Goal: Task Accomplishment & Management: Use online tool/utility

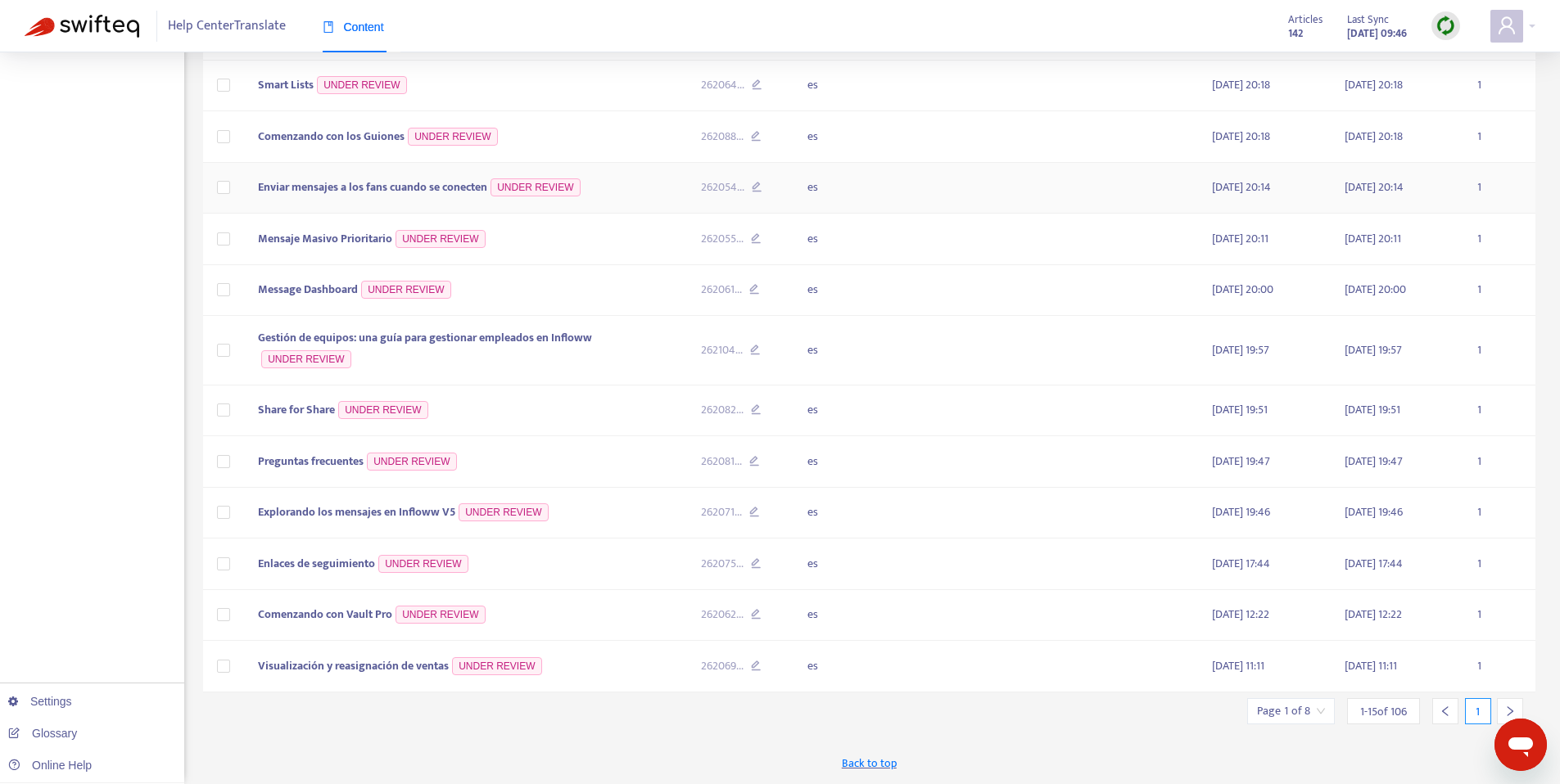
click at [398, 185] on span "Enviar mensajes a los fans cuando se conecten" at bounding box center [373, 187] width 229 height 19
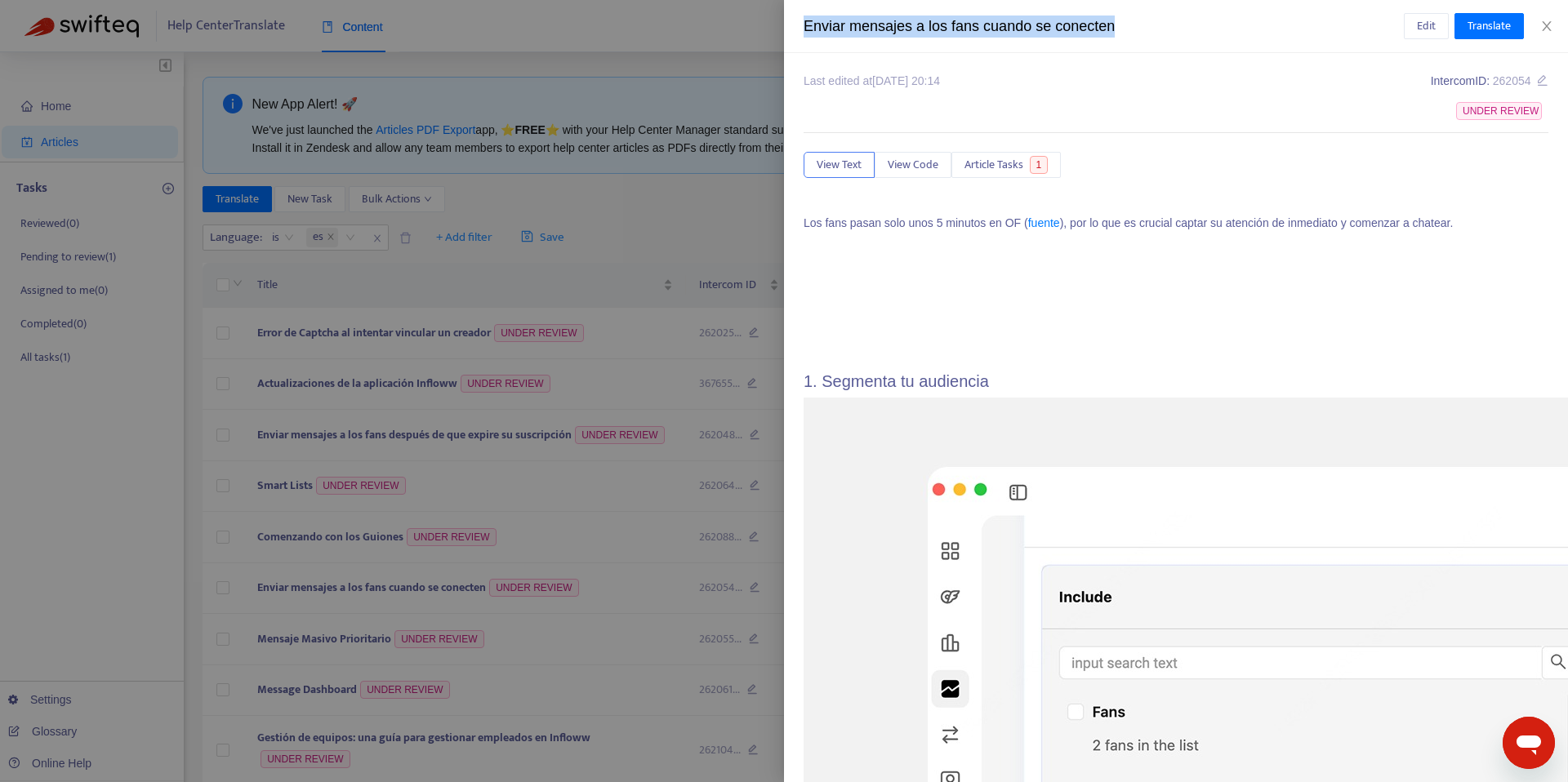
drag, startPoint x: 1119, startPoint y: 26, endPoint x: 784, endPoint y: 29, distance: 335.0
click at [784, 29] on div "Enviar mensajes a los fans cuando se conecten Edit Translate" at bounding box center [1175, 26] width 784 height 53
copy div "Enviar mensajes a los fans cuando se conecten"
click at [663, 161] on div at bounding box center [784, 391] width 1568 height 782
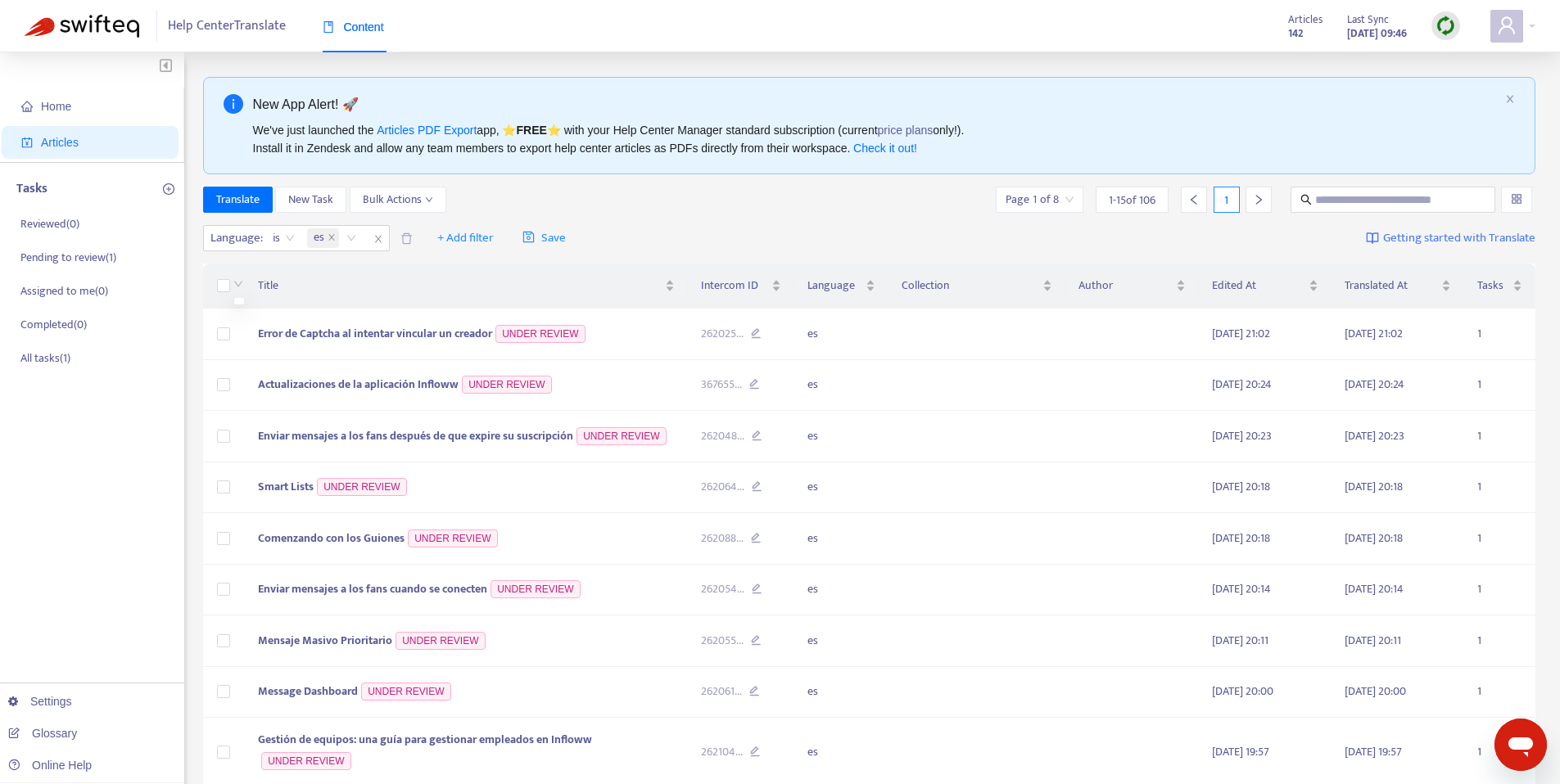
click at [234, 289] on span at bounding box center [239, 285] width 10 height 19
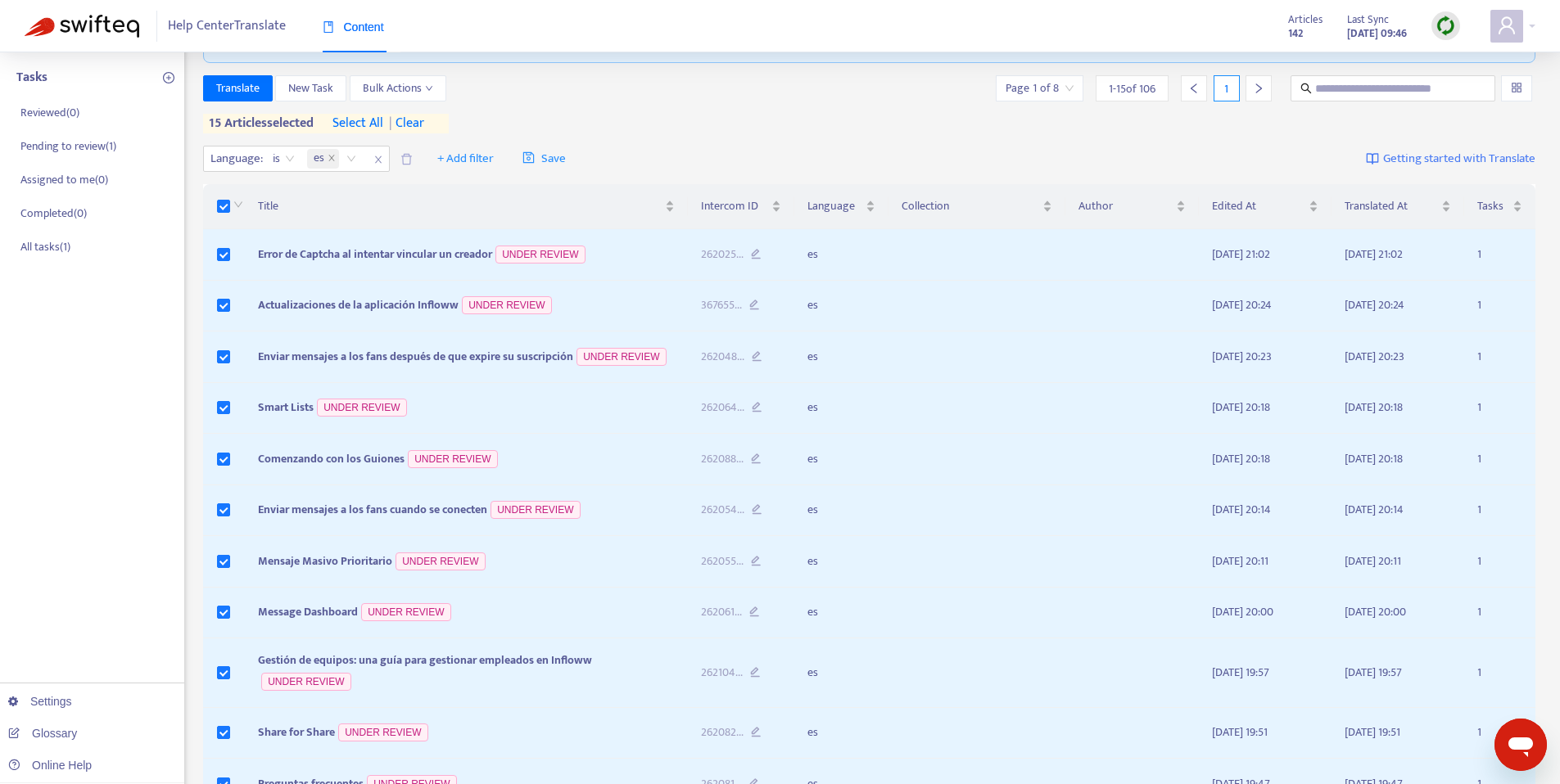
scroll to position [434, 0]
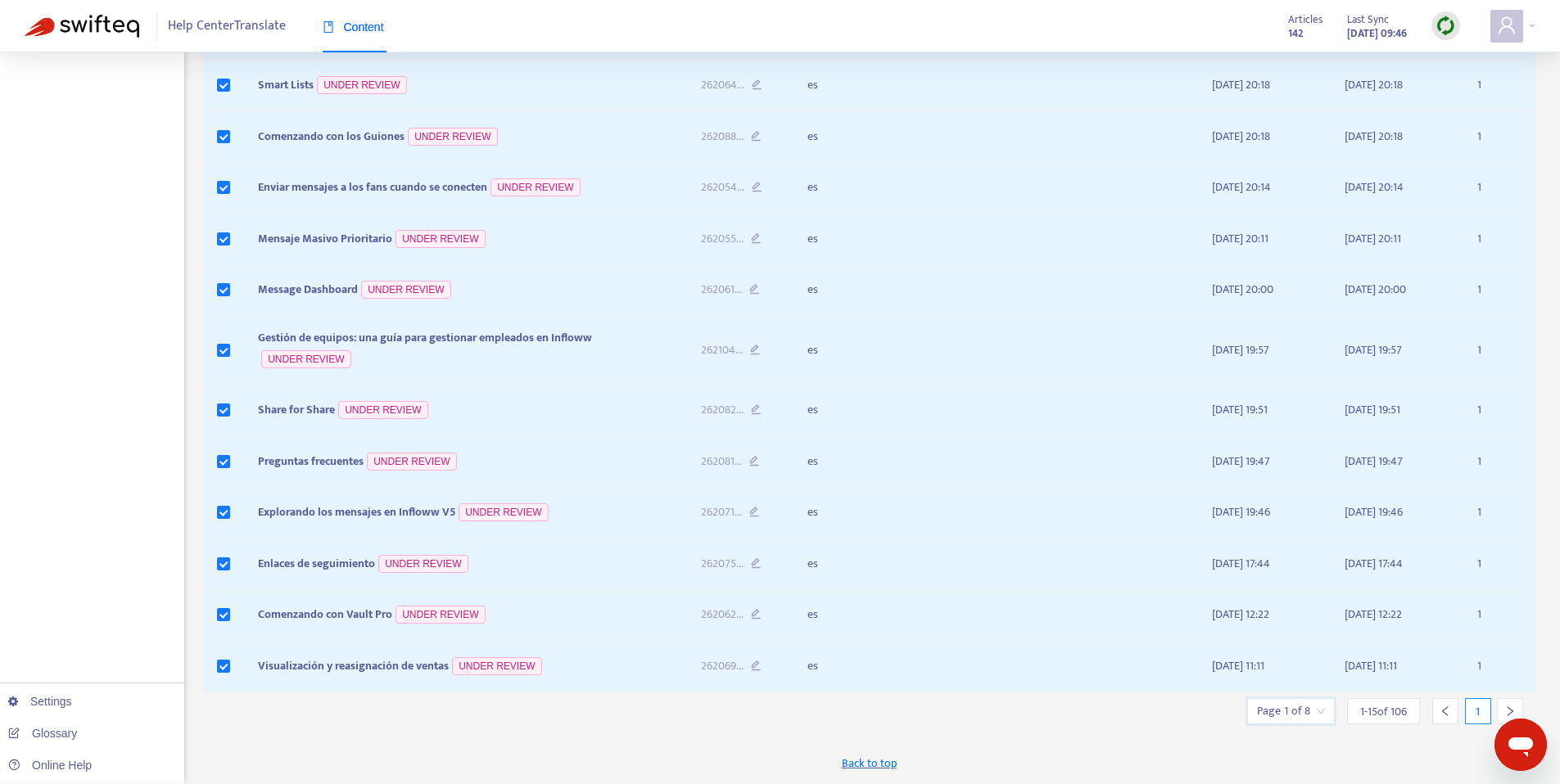
click at [1315, 717] on input "search" at bounding box center [1291, 711] width 68 height 24
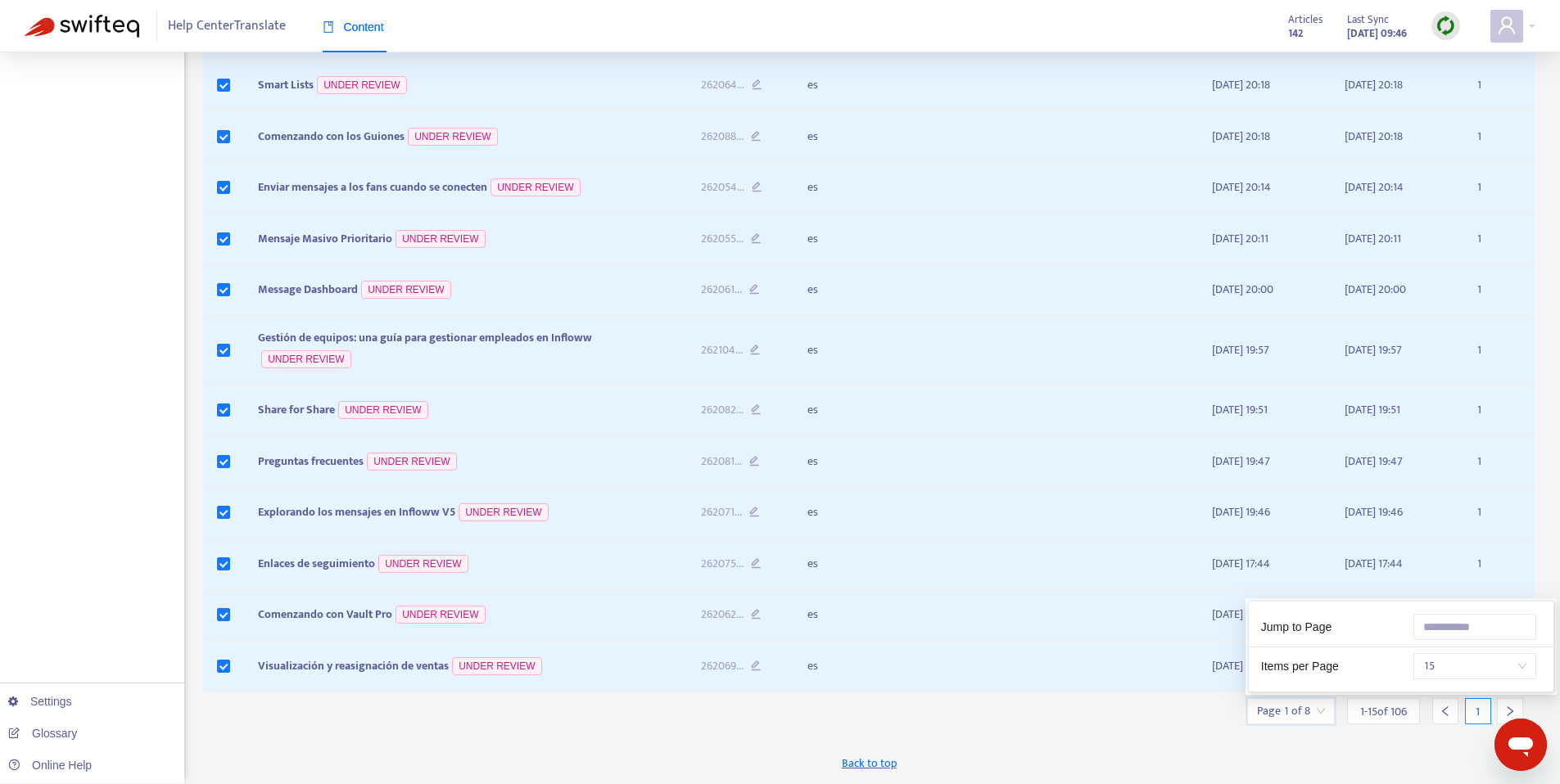
click at [1438, 669] on span "15" at bounding box center [1475, 666] width 103 height 24
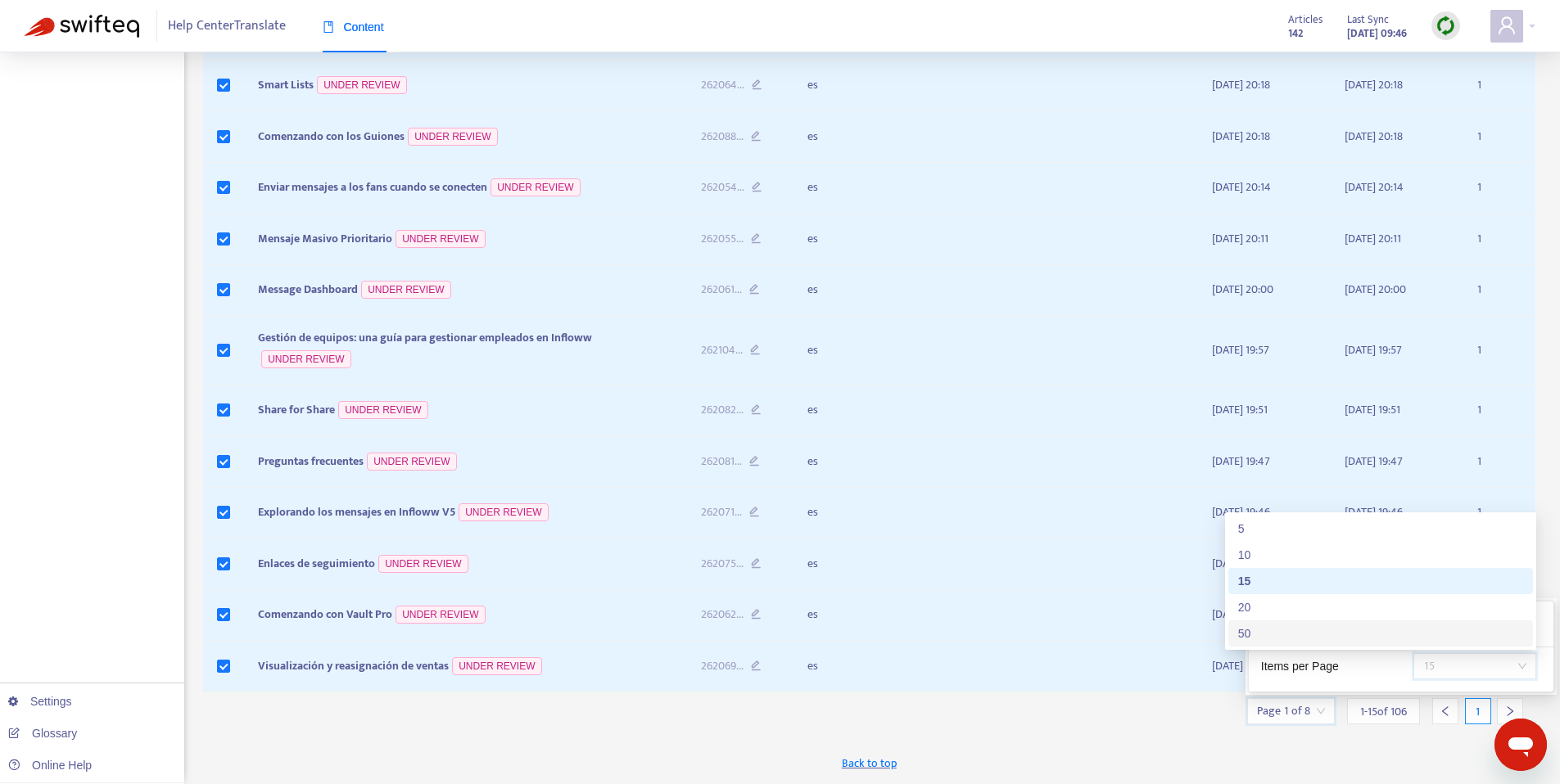
click at [1333, 633] on div "50" at bounding box center [1380, 633] width 285 height 18
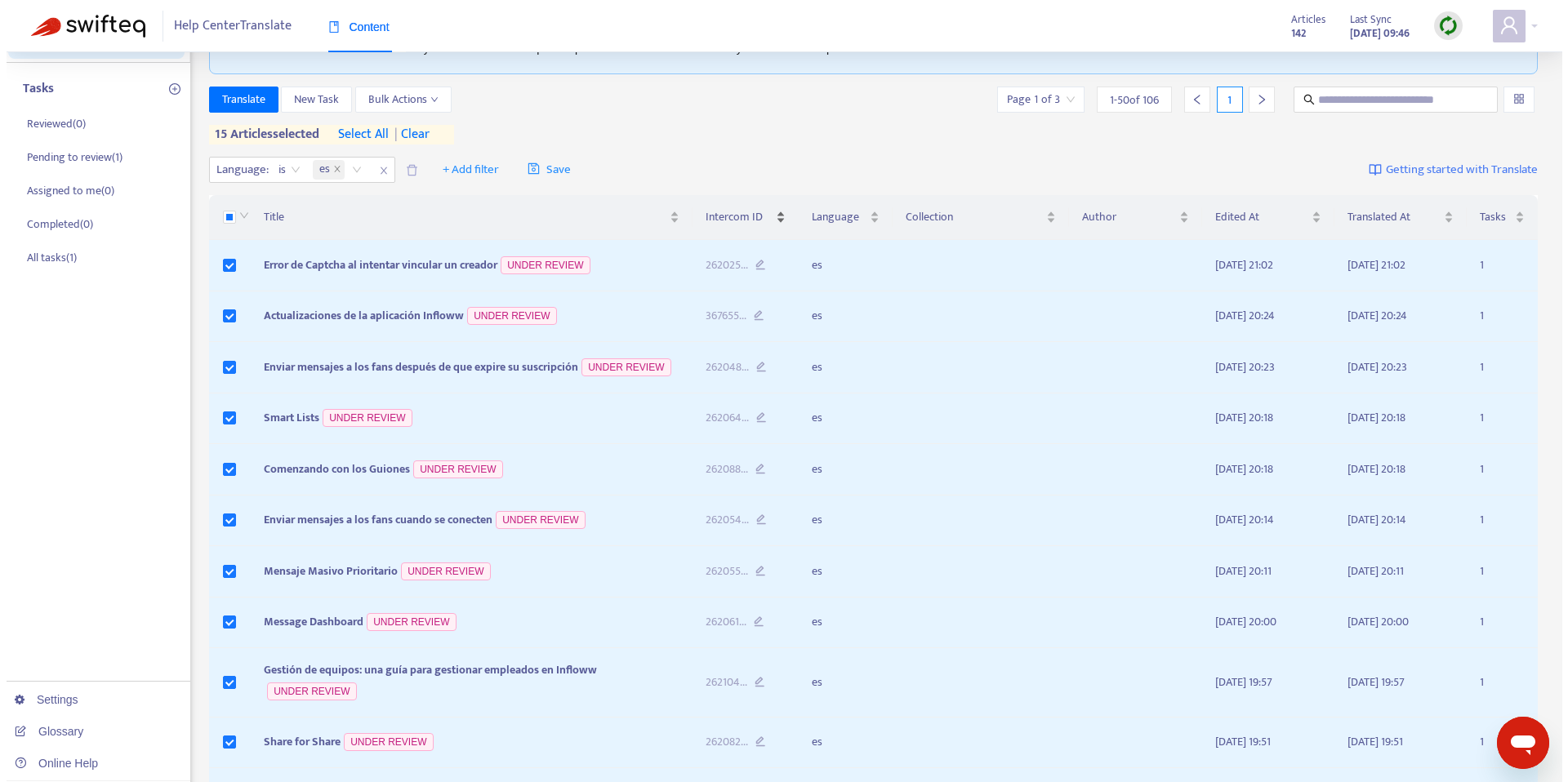
scroll to position [0, 0]
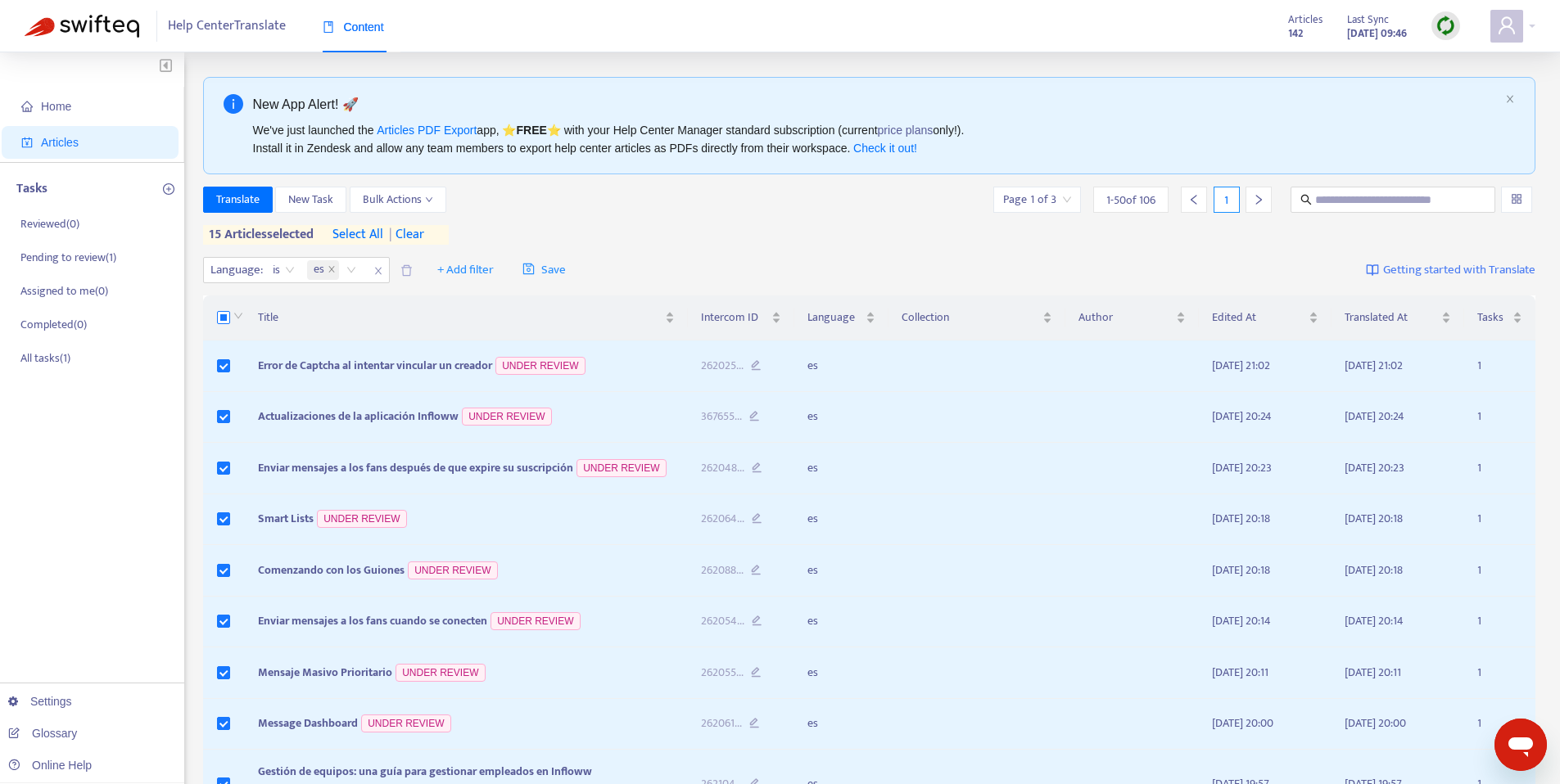
click at [229, 309] on label at bounding box center [223, 317] width 13 height 18
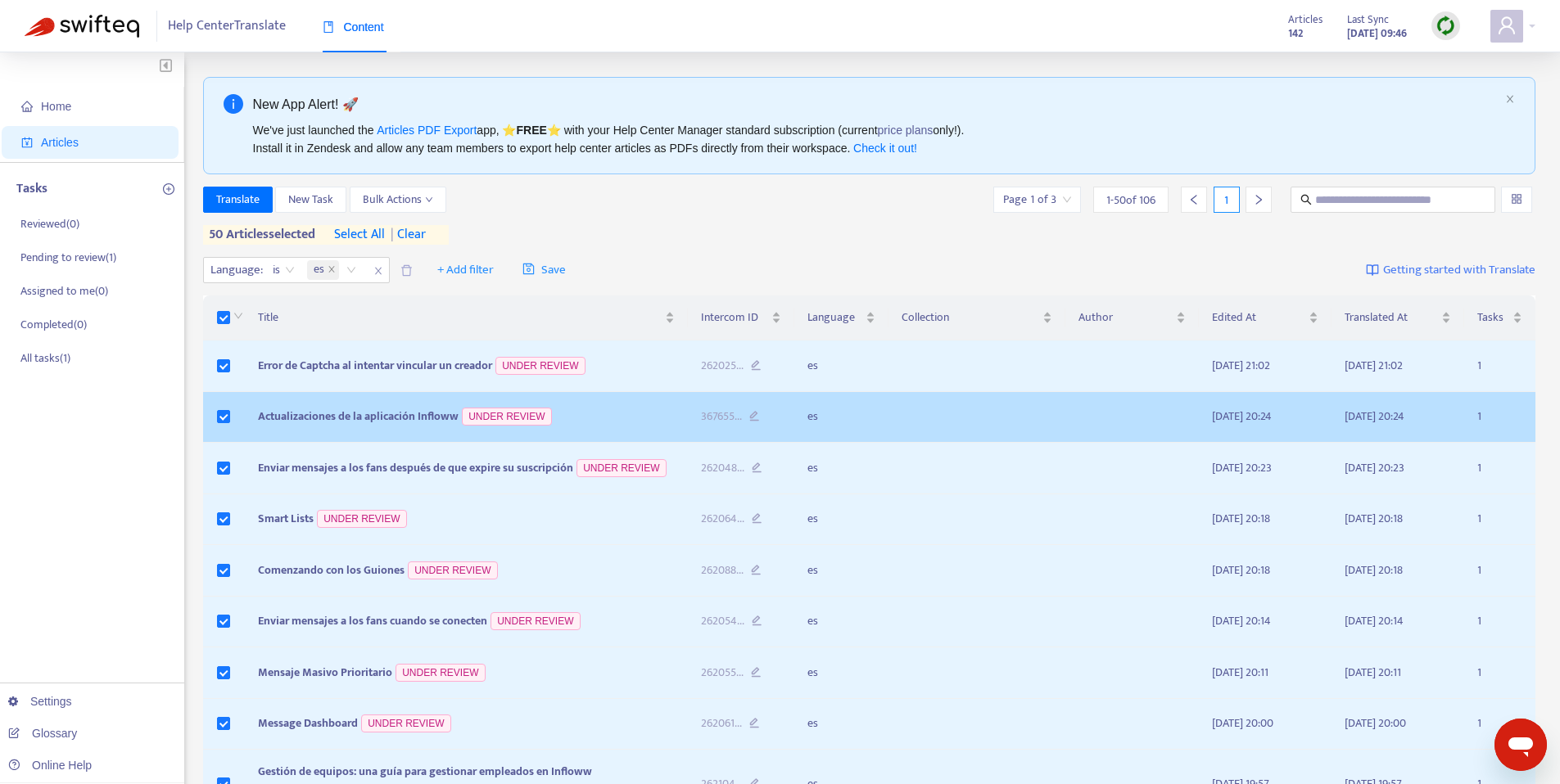
click at [303, 411] on span "Actualizaciones de la aplicación Infloww" at bounding box center [358, 416] width 201 height 19
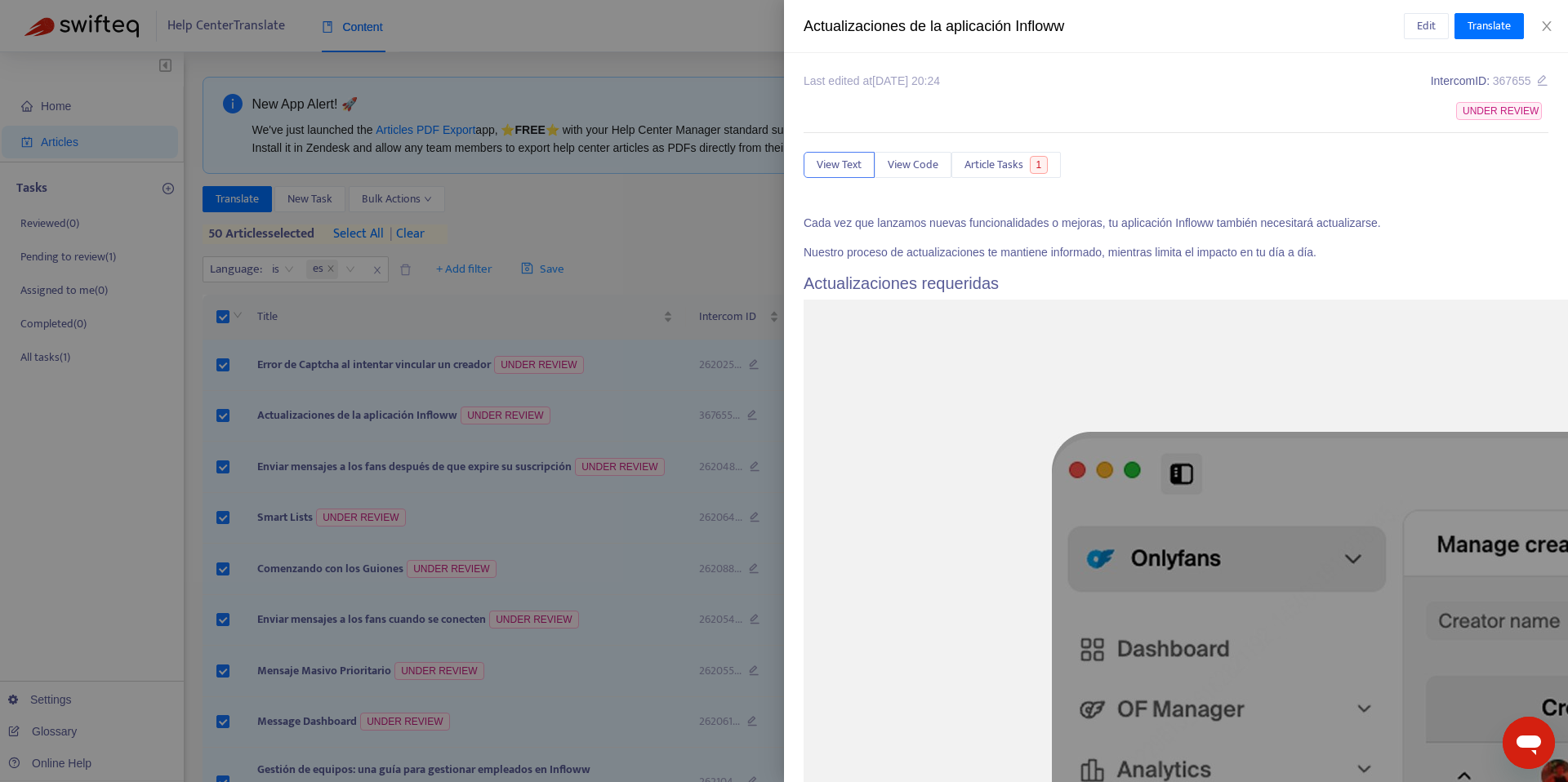
click at [891, 38] on div "Actualizaciones de la aplicación Infloww Edit Translate" at bounding box center [1175, 26] width 784 height 53
copy div "Actualizaciones de la aplicación Infloww Edit Translate"
click at [540, 468] on div at bounding box center [784, 391] width 1568 height 782
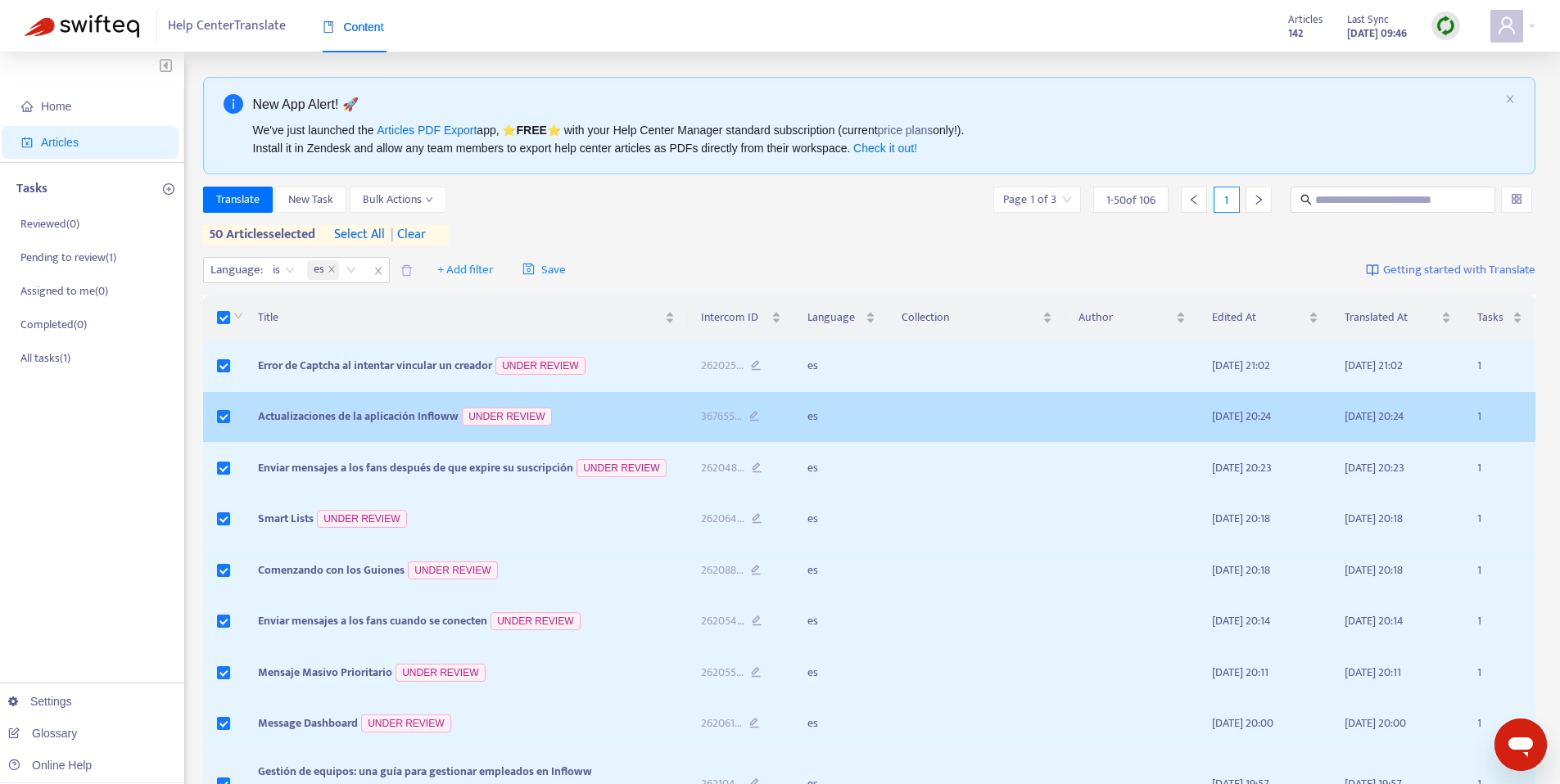
click at [345, 424] on span "Actualizaciones de la aplicación Infloww" at bounding box center [358, 416] width 201 height 19
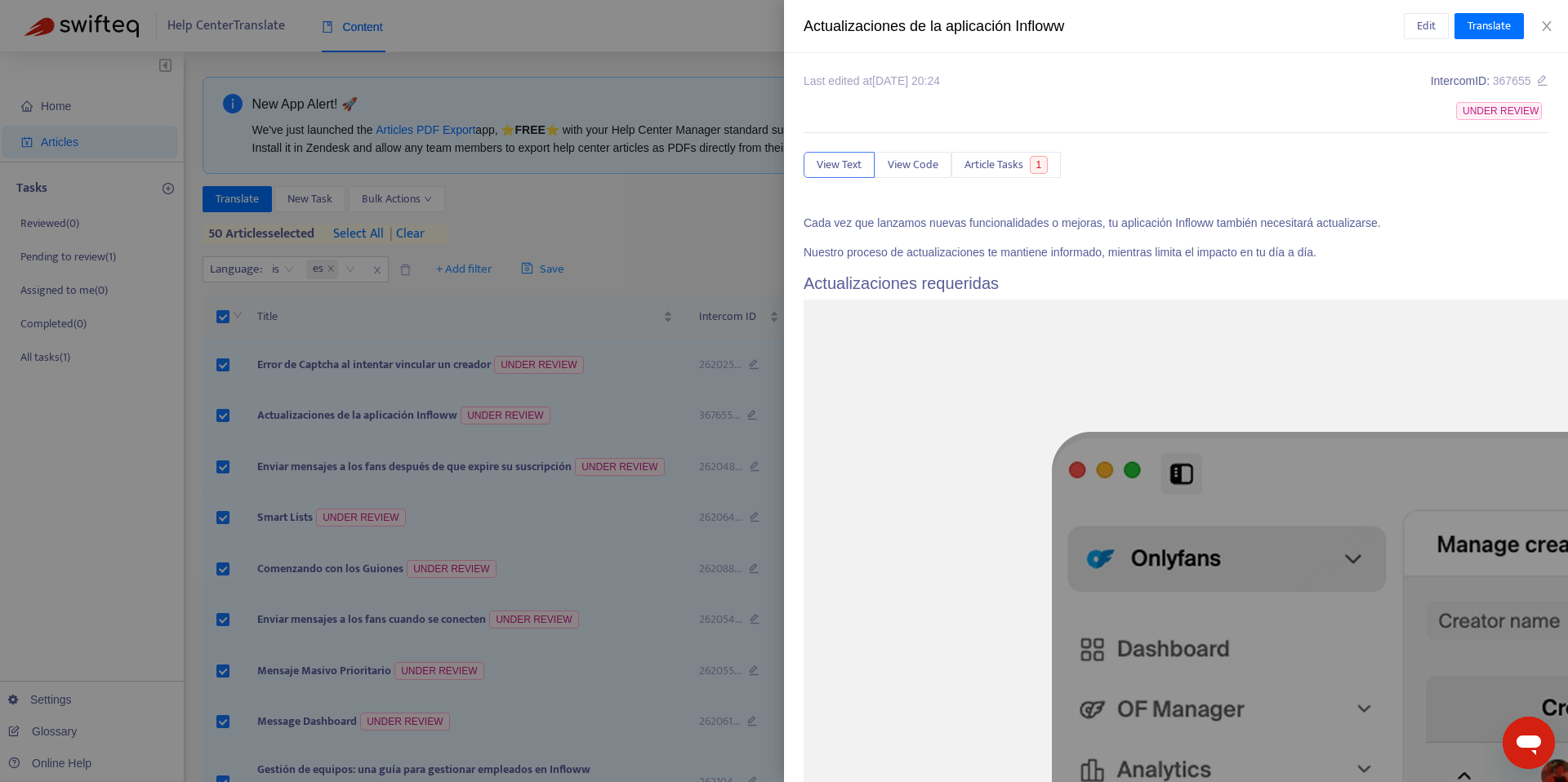
click at [357, 467] on div at bounding box center [784, 391] width 1568 height 782
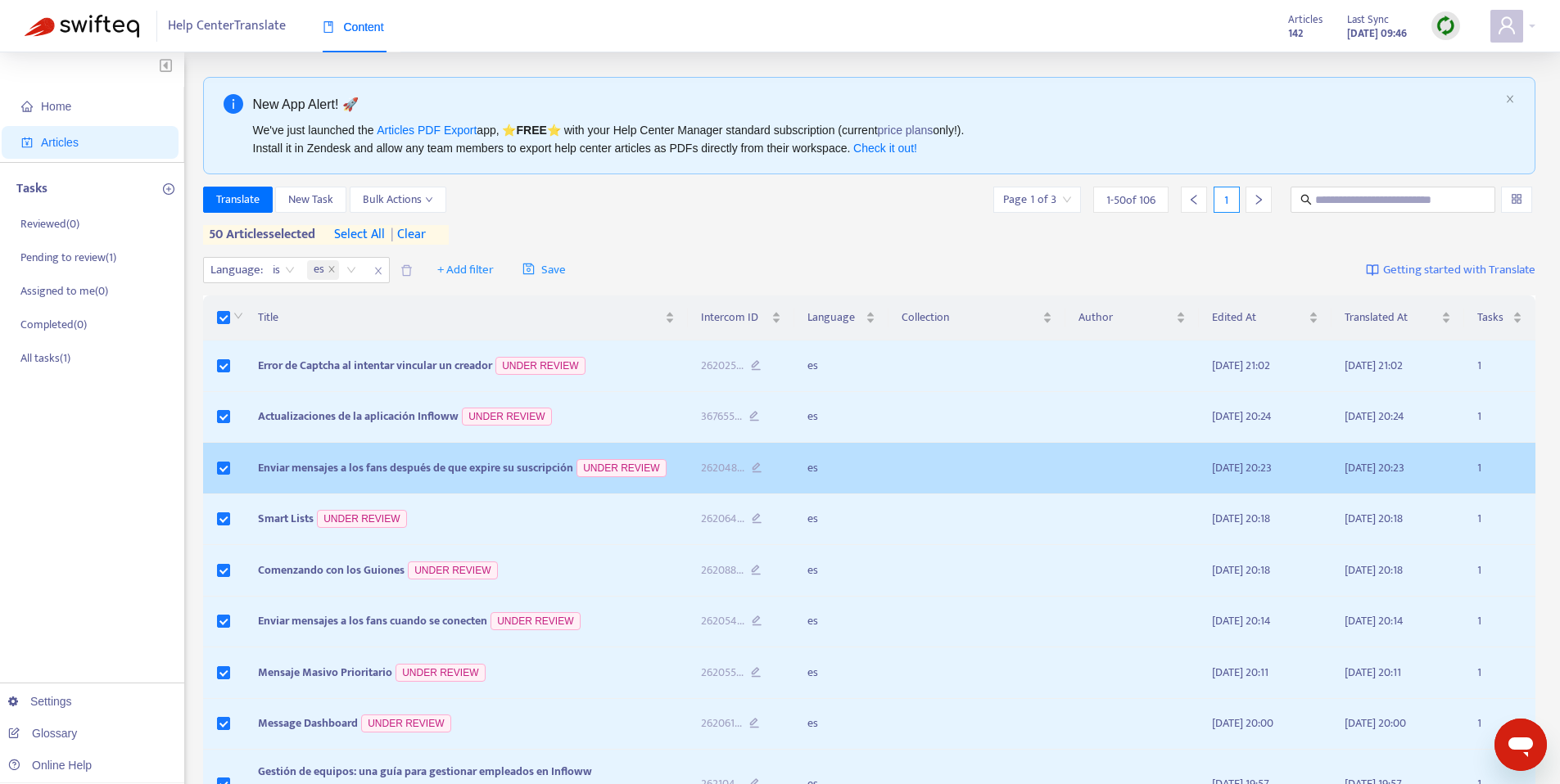
click at [353, 475] on span "Enviar mensajes a los fans después de que expire su suscripción" at bounding box center [416, 468] width 315 height 19
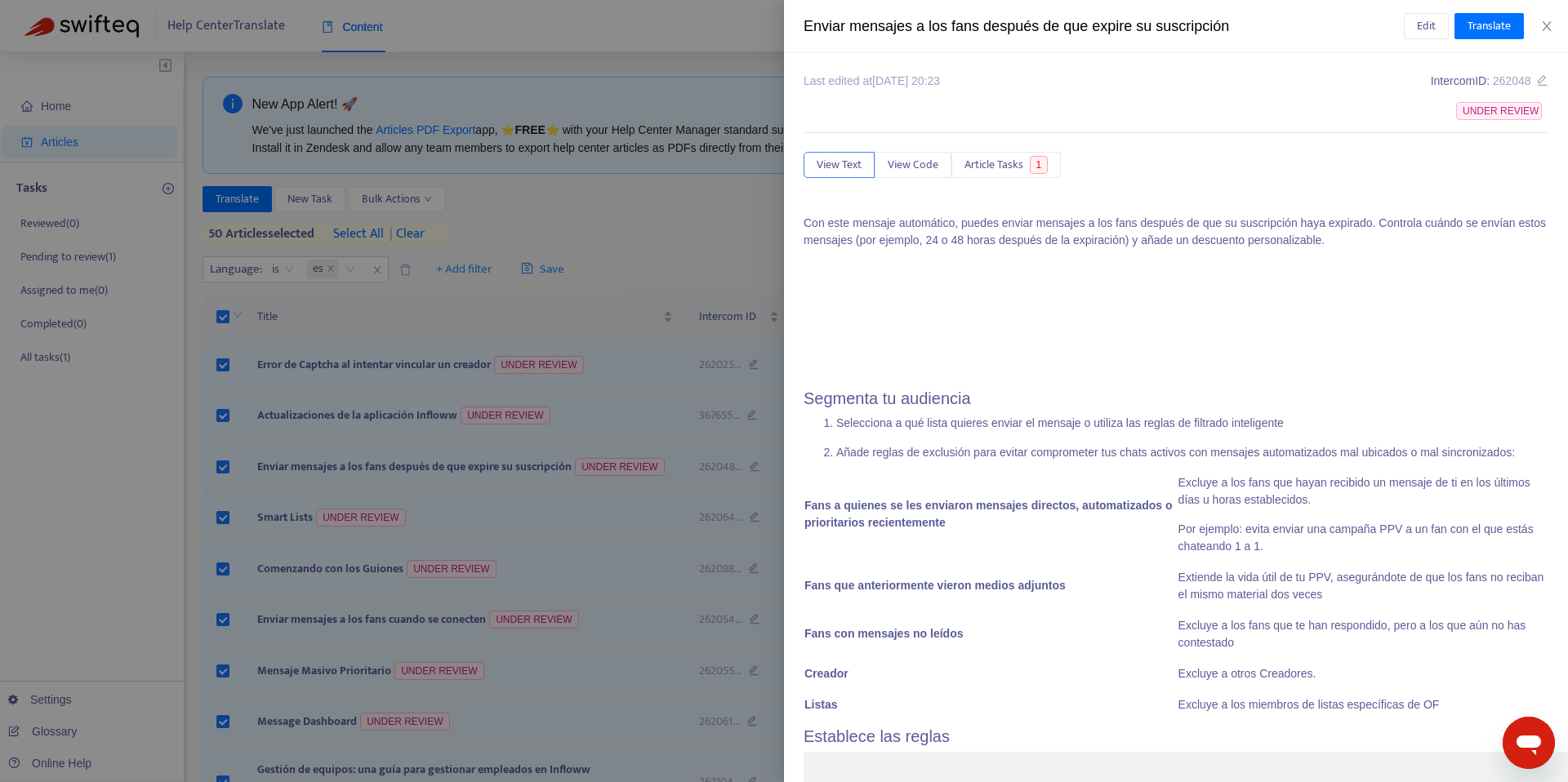
click at [1021, 21] on div "Enviar mensajes a los fans después de que expire su suscripción" at bounding box center [1104, 26] width 600 height 22
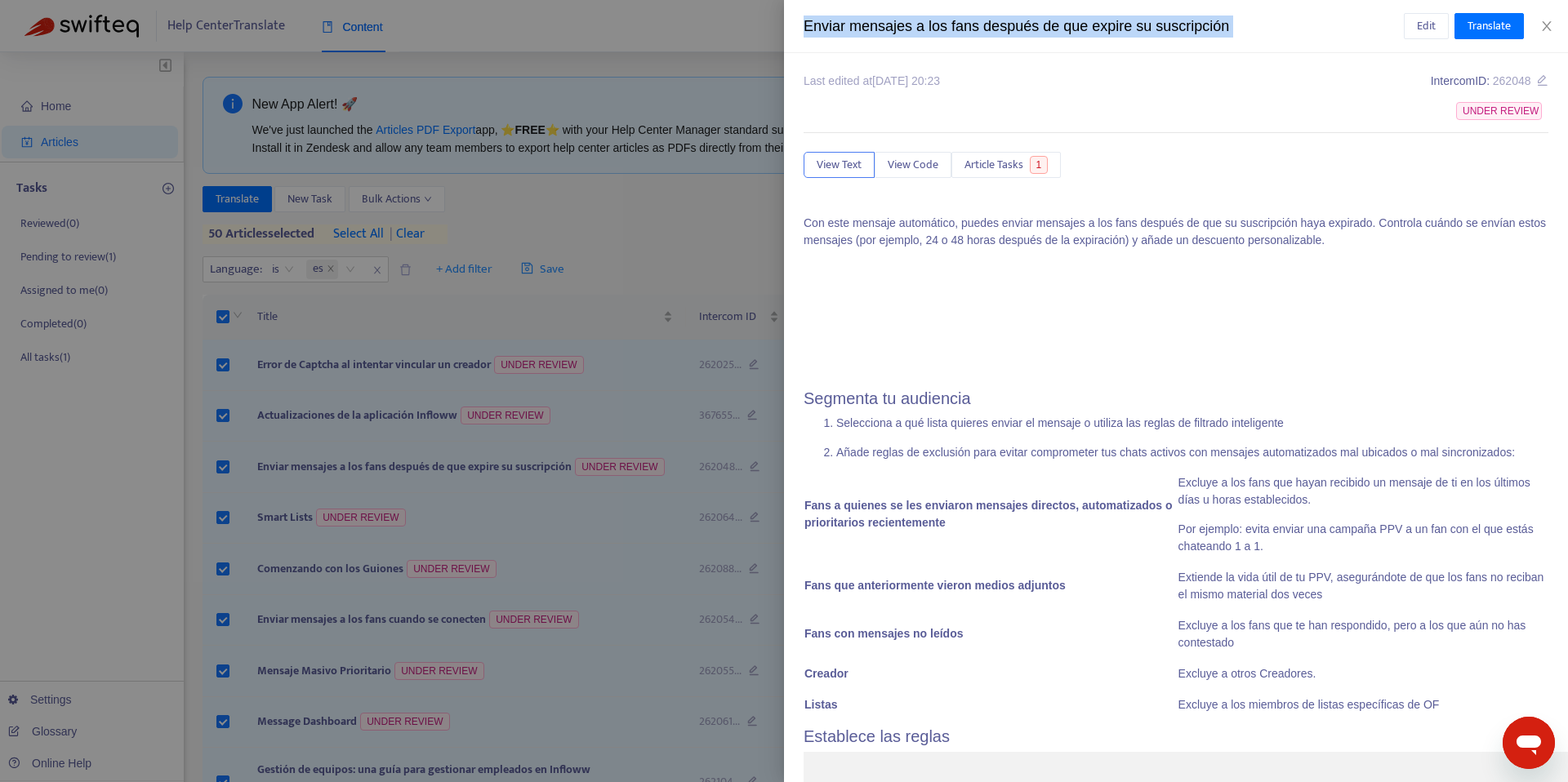
click at [1021, 21] on div "Enviar mensajes a los fans después de que expire su suscripción" at bounding box center [1104, 26] width 600 height 22
copy div "Enviar mensajes a los fans después de que expire su suscripción Edit Translate"
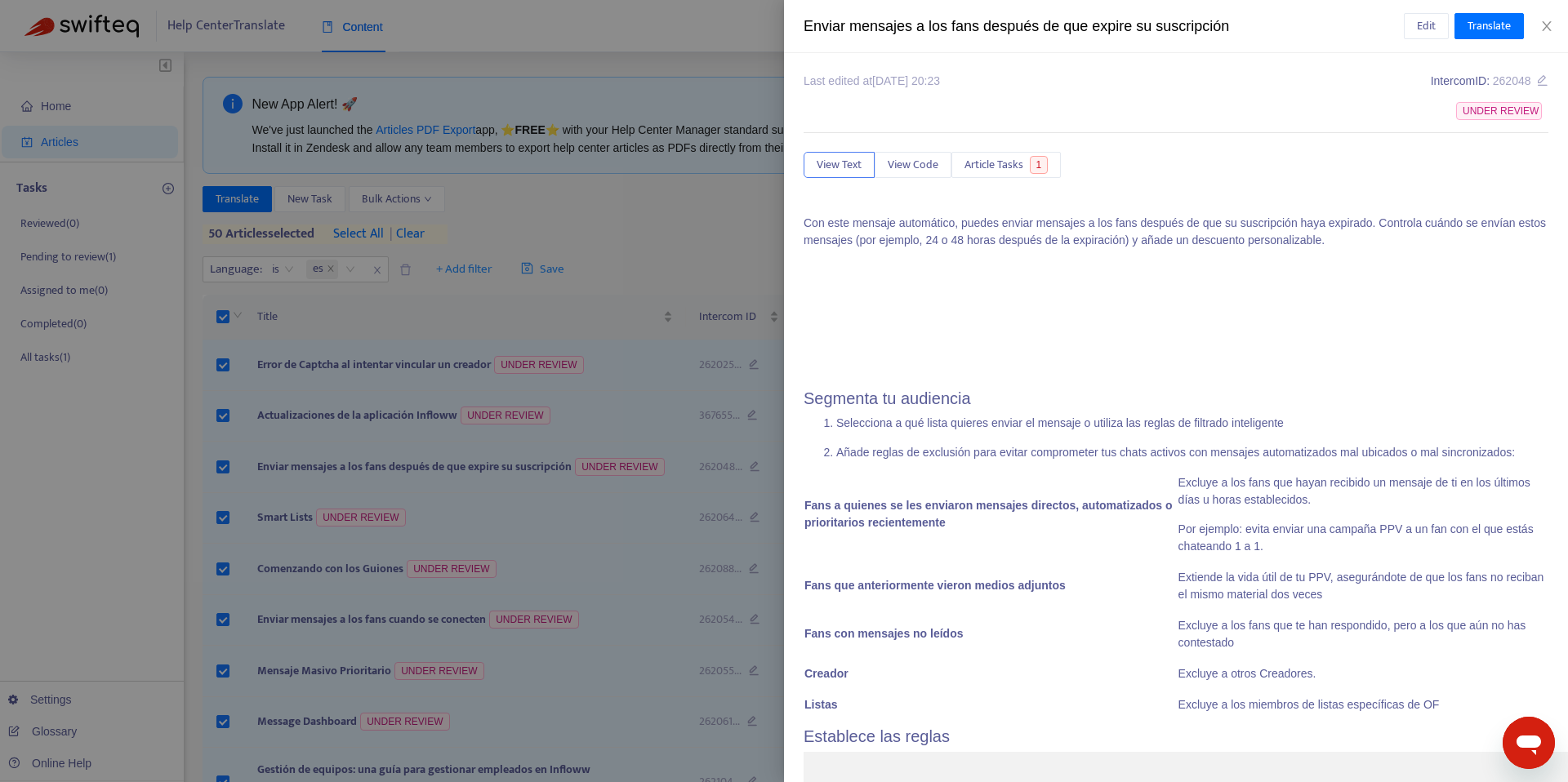
click at [317, 373] on div at bounding box center [784, 391] width 1568 height 782
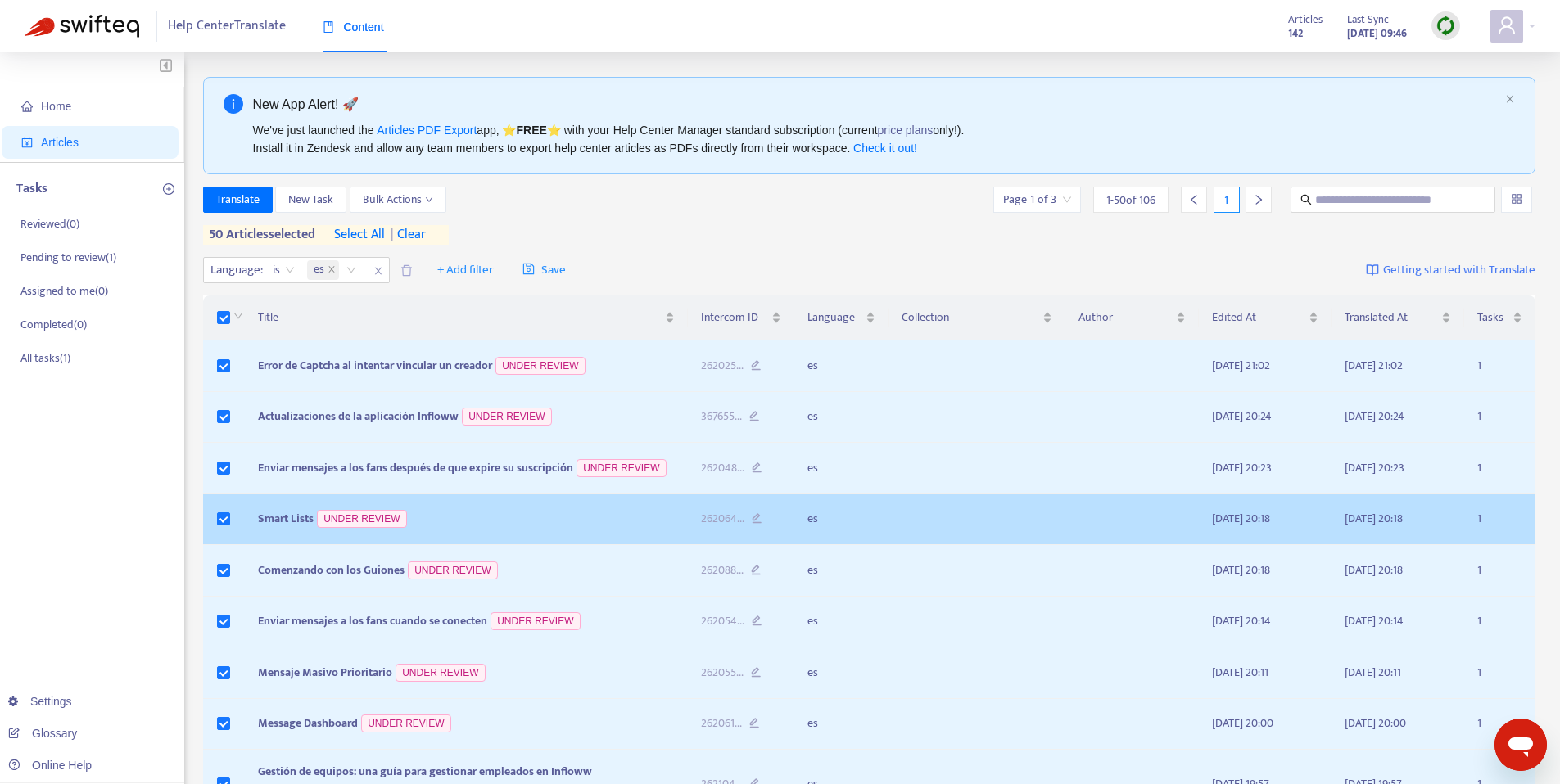
click at [285, 519] on span "Smart Lists" at bounding box center [286, 518] width 56 height 19
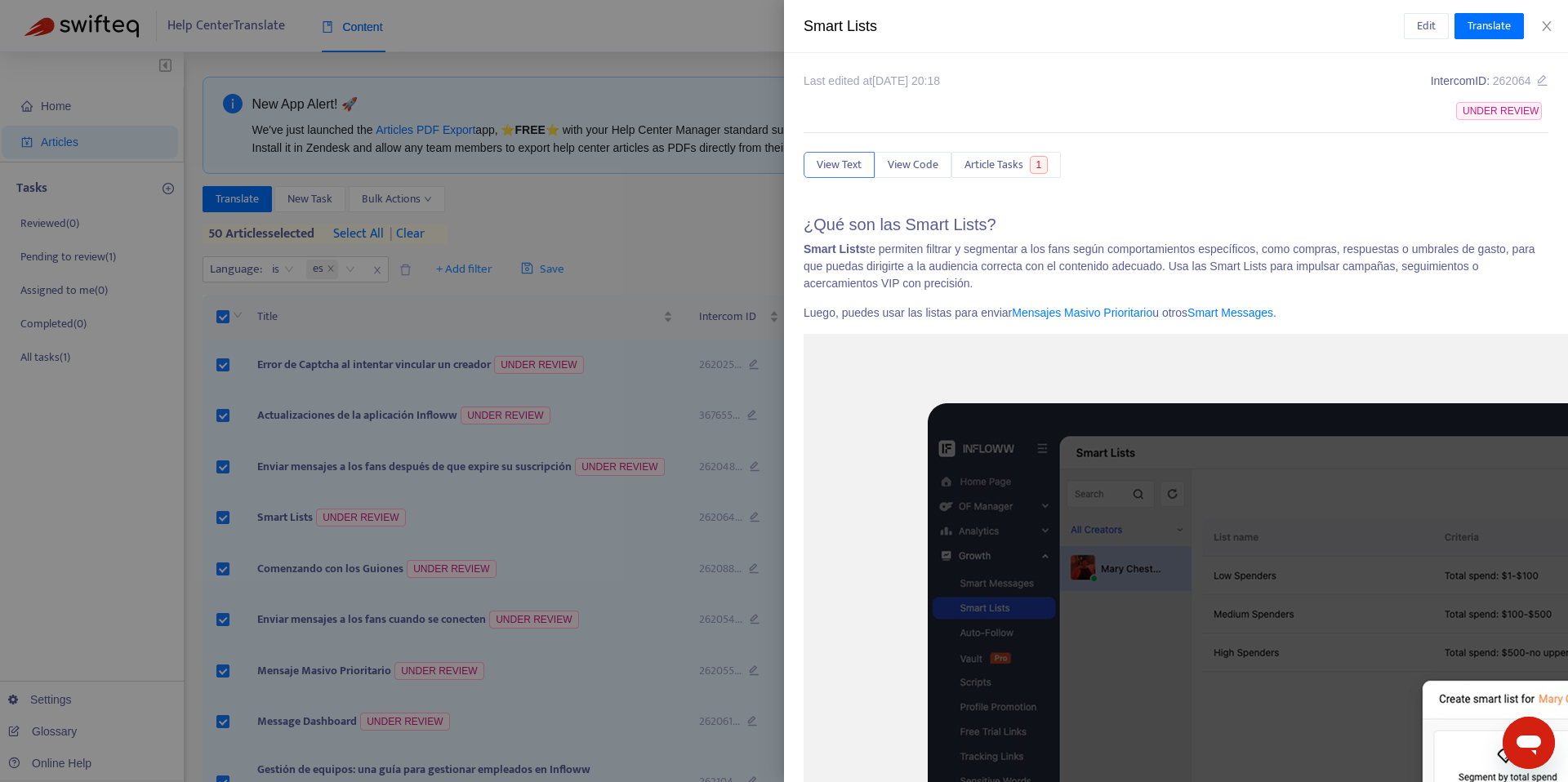
click at [874, 31] on div "Smart Lists" at bounding box center [1104, 26] width 600 height 22
copy div "Smart Lists Edit Translate"
click at [509, 479] on div at bounding box center [784, 391] width 1568 height 782
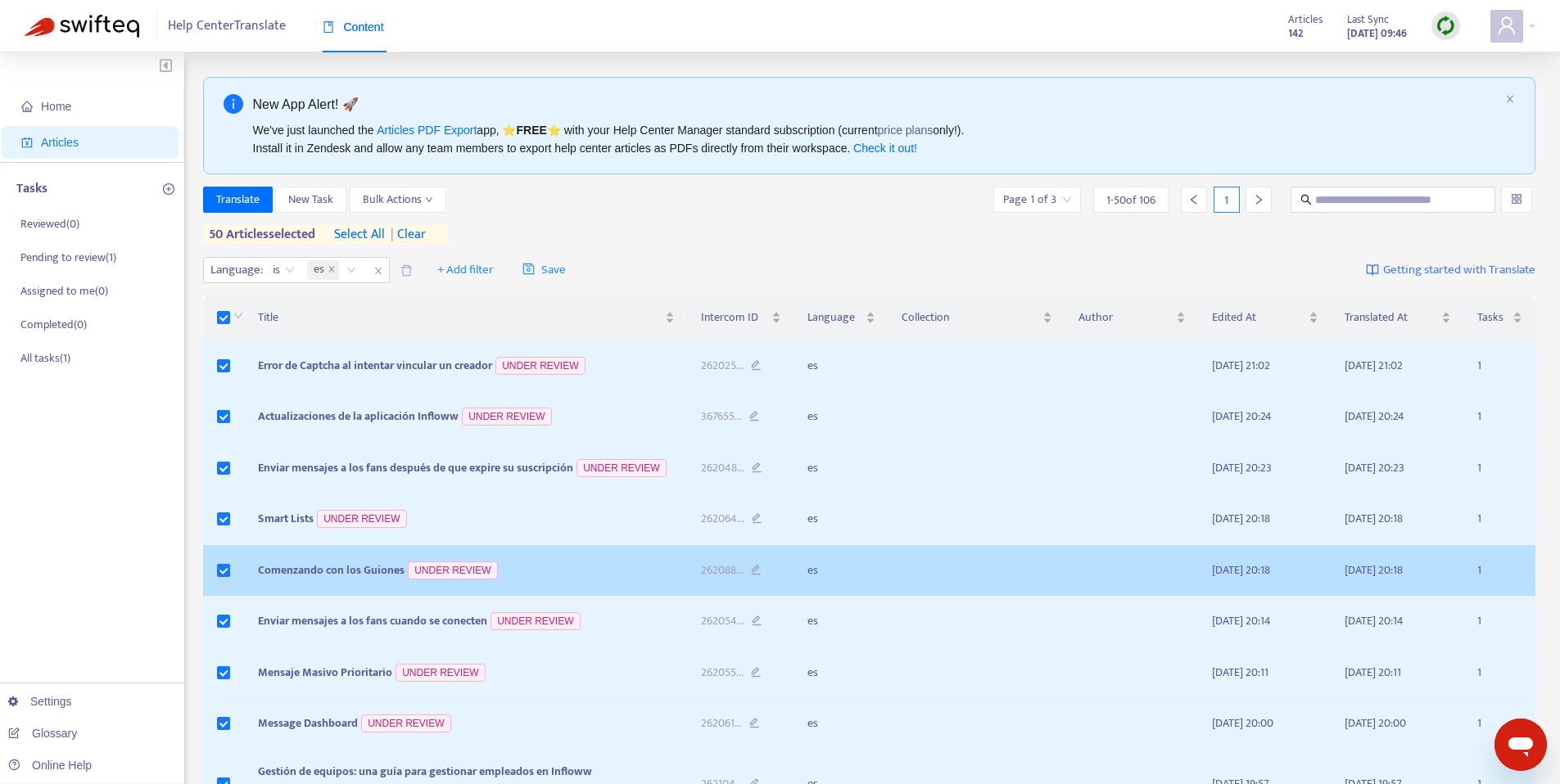
click at [318, 566] on span "Comenzando con los Guiones" at bounding box center [331, 570] width 147 height 19
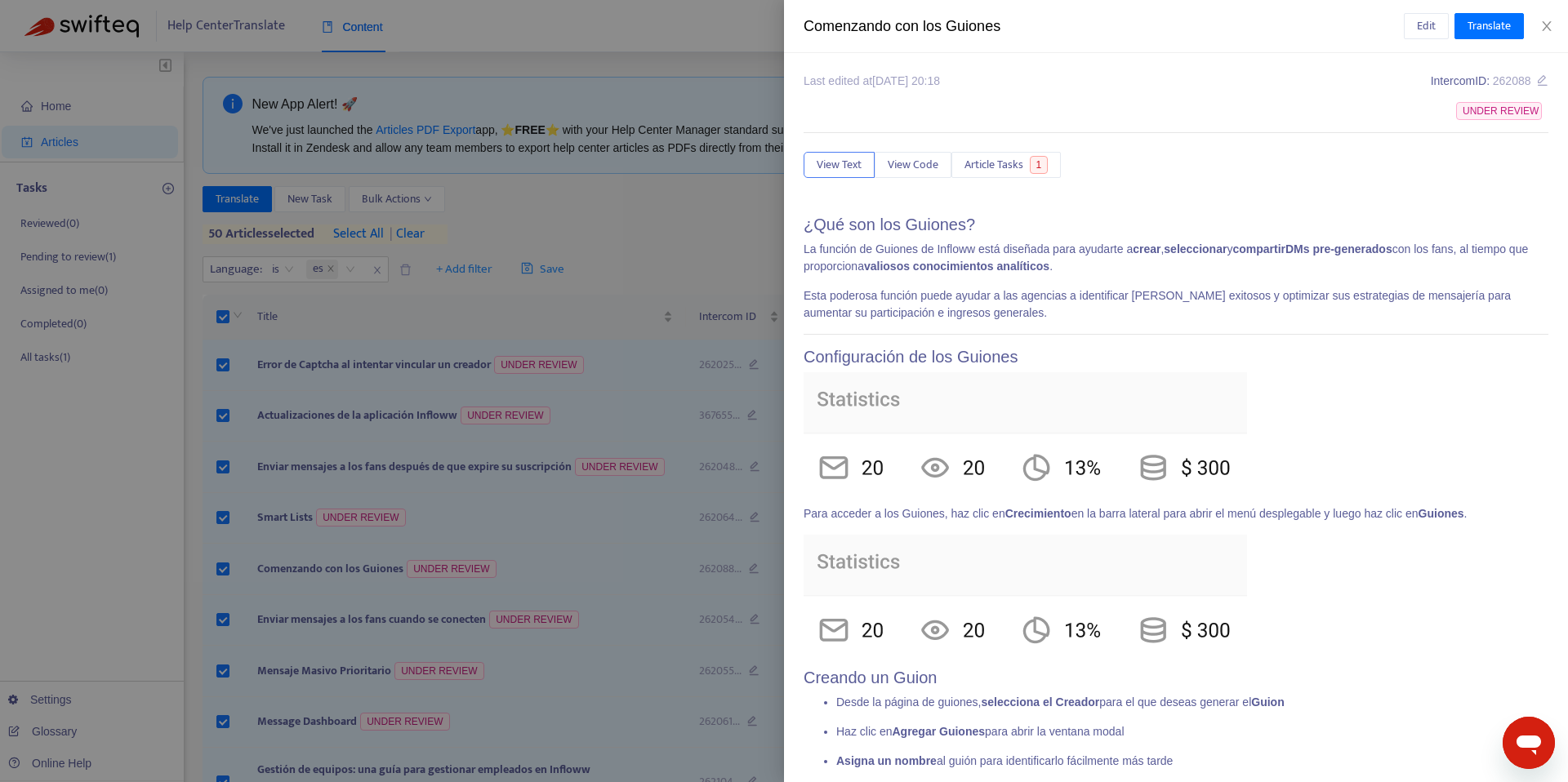
click at [857, 19] on div "Comenzando con los Guiones" at bounding box center [1104, 26] width 600 height 22
copy div "Comenzando con los Guiones Edit Translate"
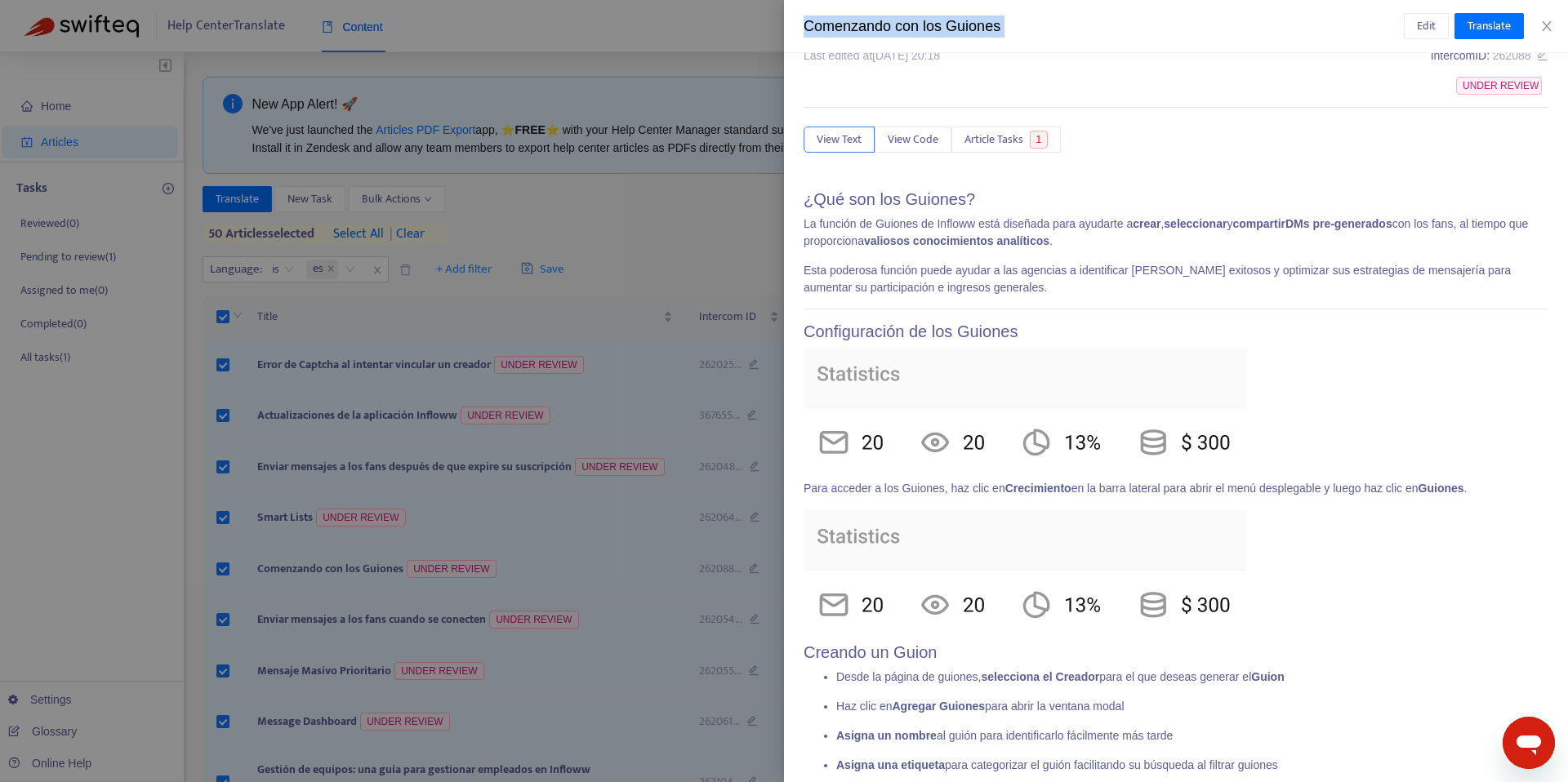
scroll to position [26, 0]
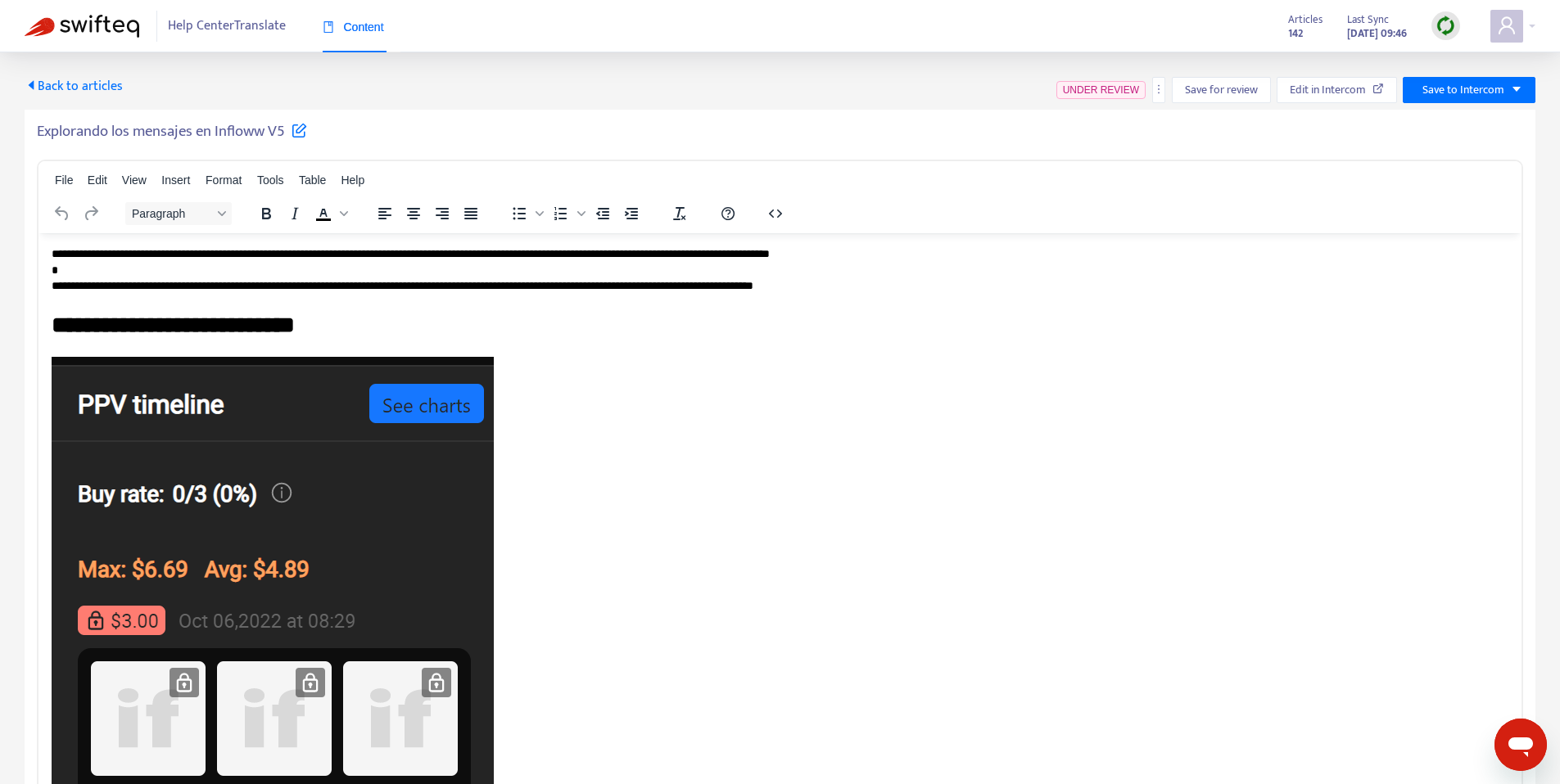
click at [73, 88] on span "Back to articles" at bounding box center [73, 86] width 99 height 22
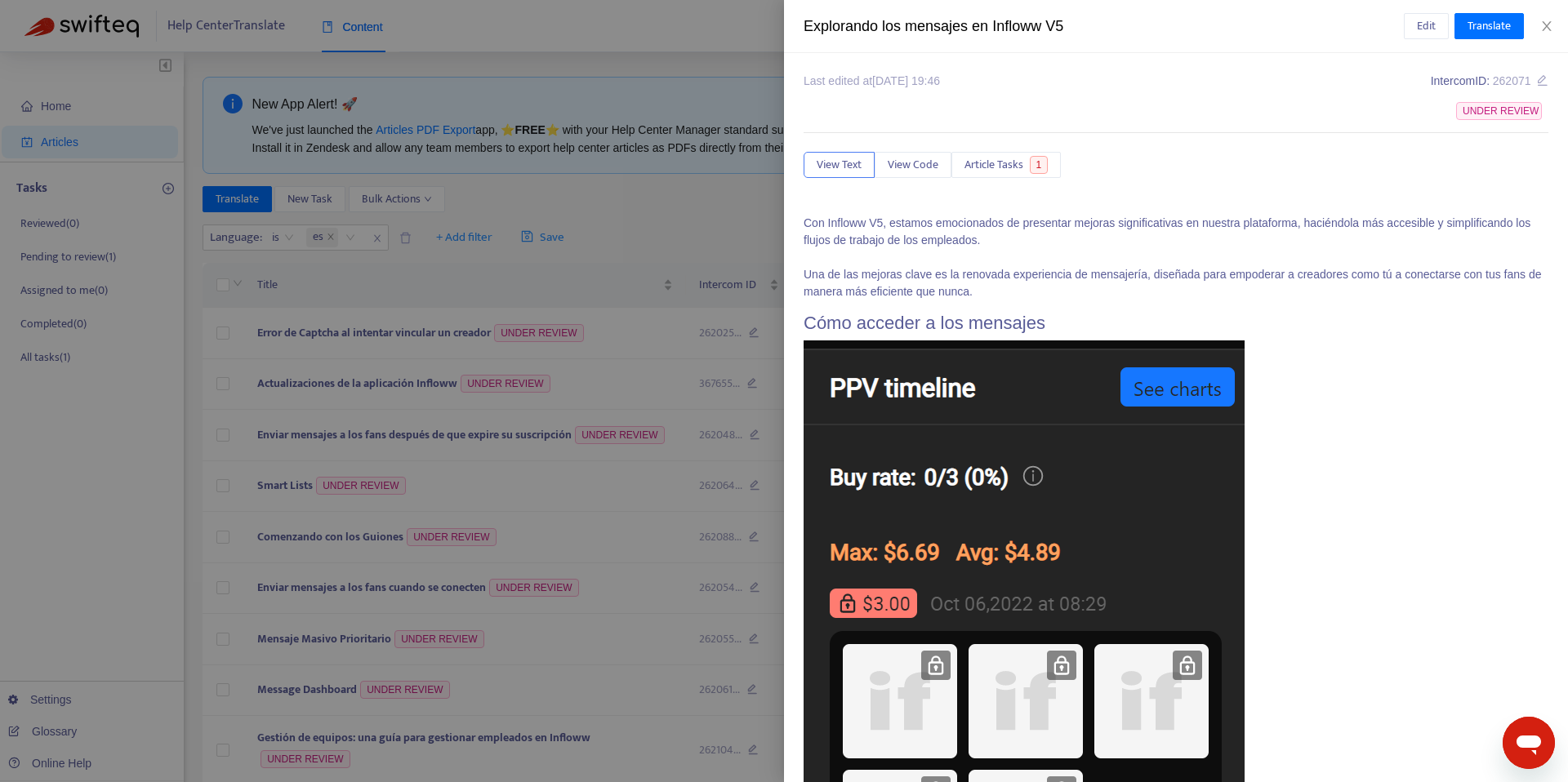
click at [518, 277] on div at bounding box center [784, 391] width 1568 height 782
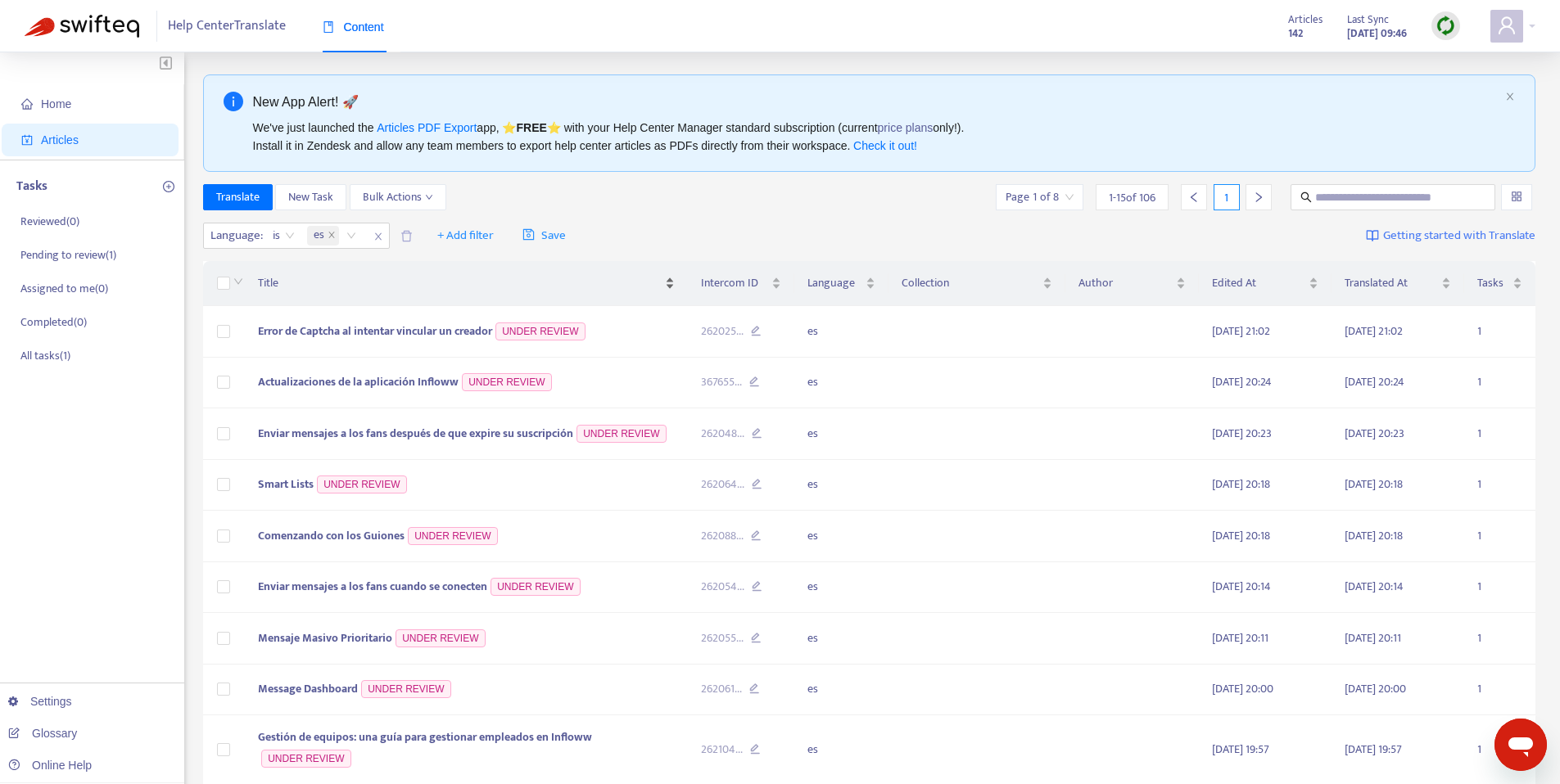
scroll to position [3, 0]
click at [422, 196] on span "Bulk Actions" at bounding box center [398, 196] width 71 height 18
click at [818, 190] on div "Translate New Task Bulk Actions Page 1 of 8 1 - 15 of 106 1" at bounding box center [869, 196] width 1333 height 26
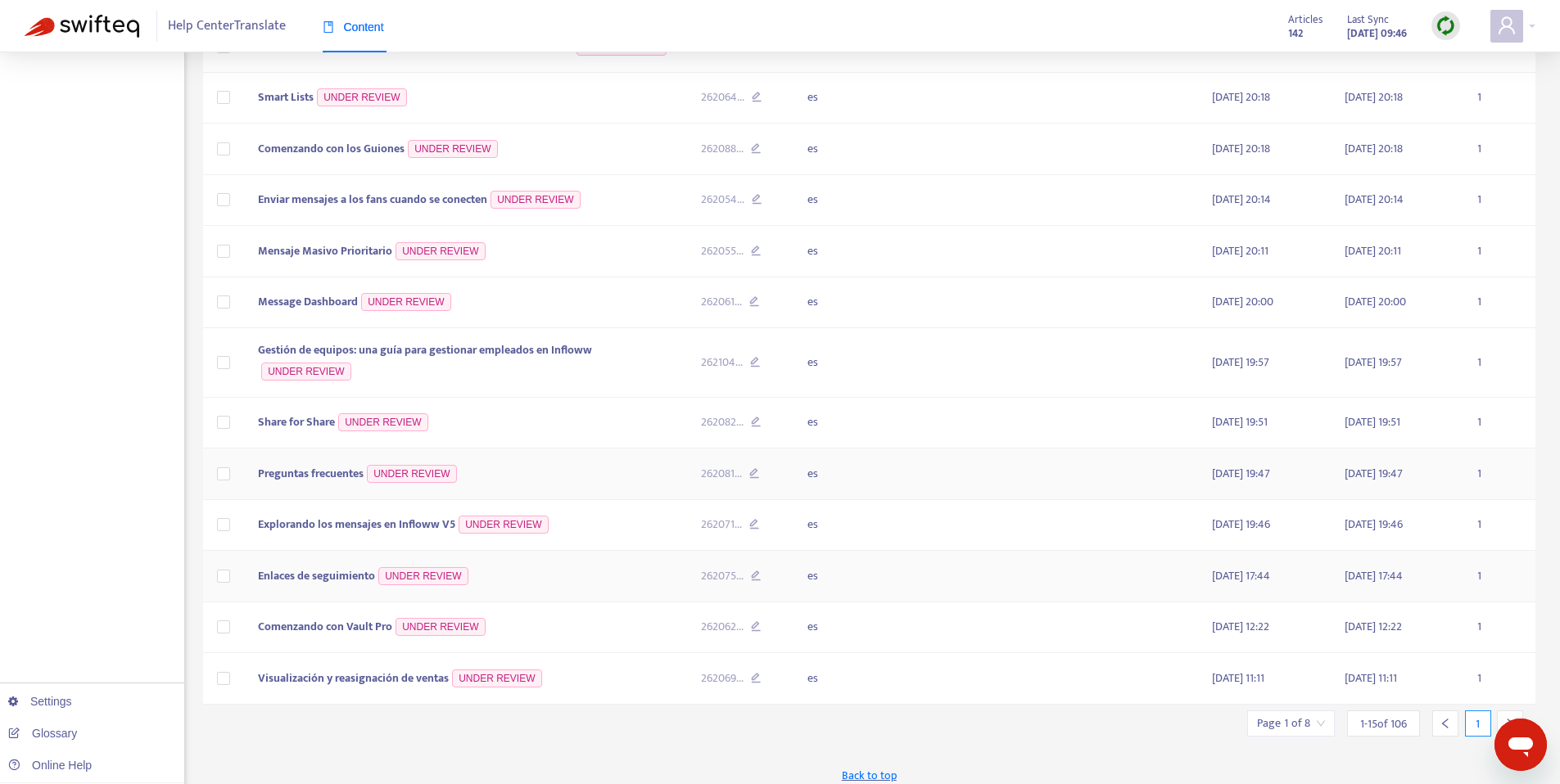
scroll to position [402, 0]
